Goal: Navigation & Orientation: Find specific page/section

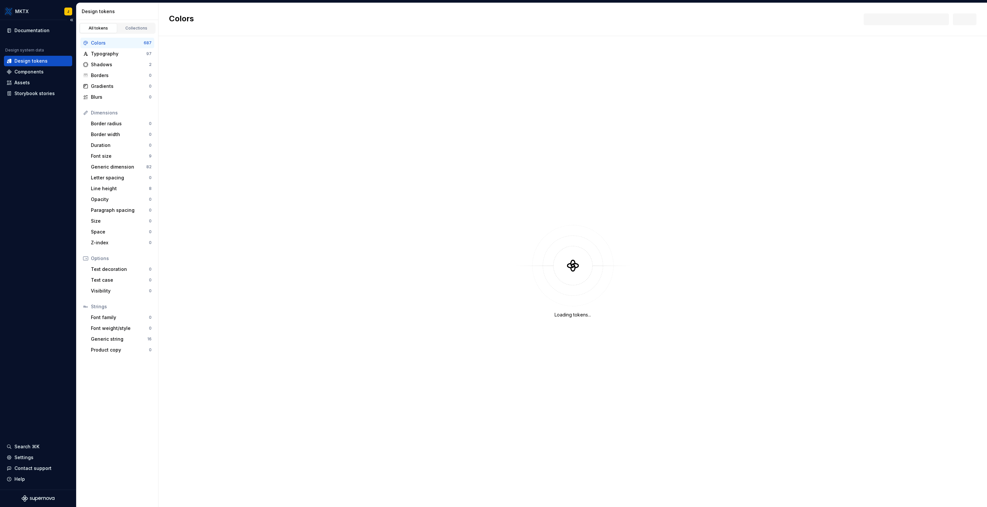
click at [54, 383] on div "Documentation Design system data Design tokens Components Assets Storybook stor…" at bounding box center [38, 255] width 76 height 470
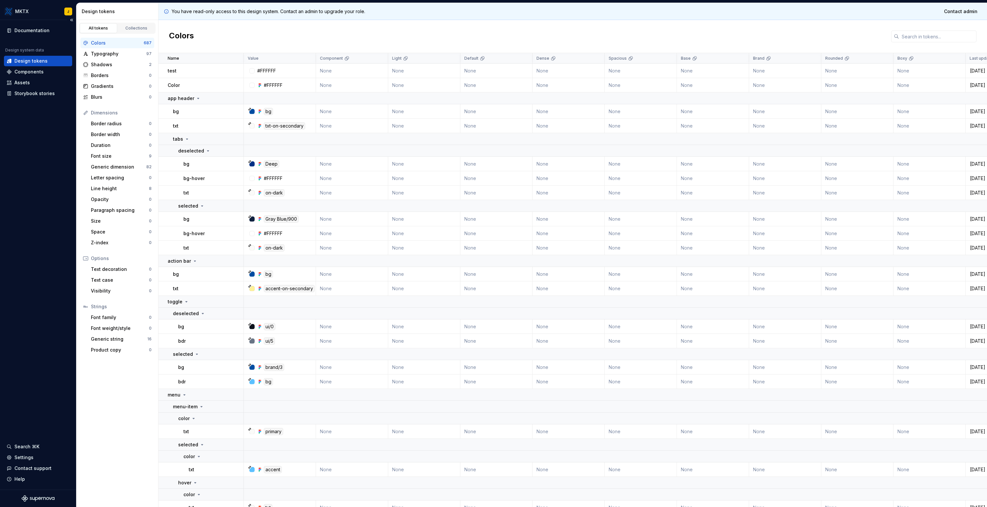
drag, startPoint x: 36, startPoint y: 263, endPoint x: 62, endPoint y: 205, distance: 63.7
click at [35, 264] on div "Documentation Design system data Design tokens Components Assets Storybook stor…" at bounding box center [38, 255] width 76 height 470
click at [28, 32] on div "Documentation" at bounding box center [31, 30] width 35 height 7
click at [38, 30] on div "Documentation" at bounding box center [31, 30] width 35 height 7
